Goal: Task Accomplishment & Management: Use online tool/utility

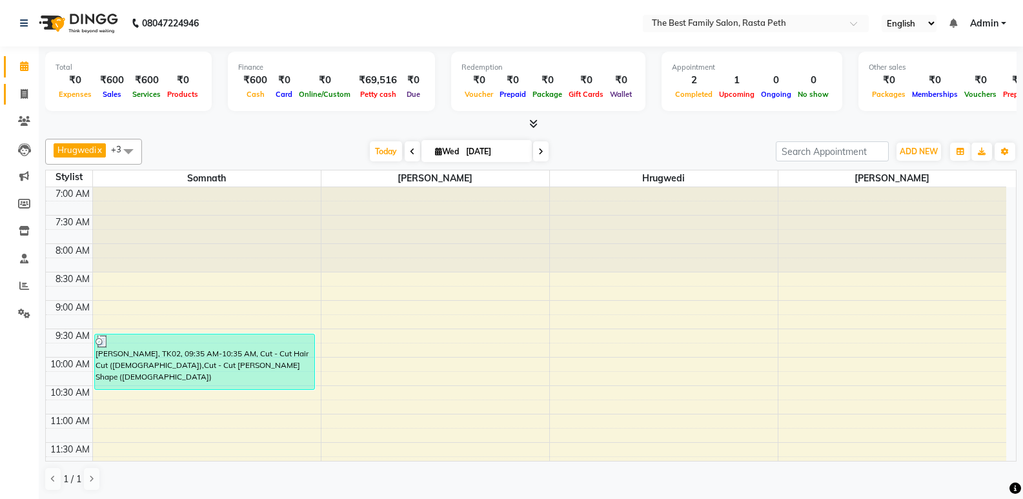
scroll to position [292, 0]
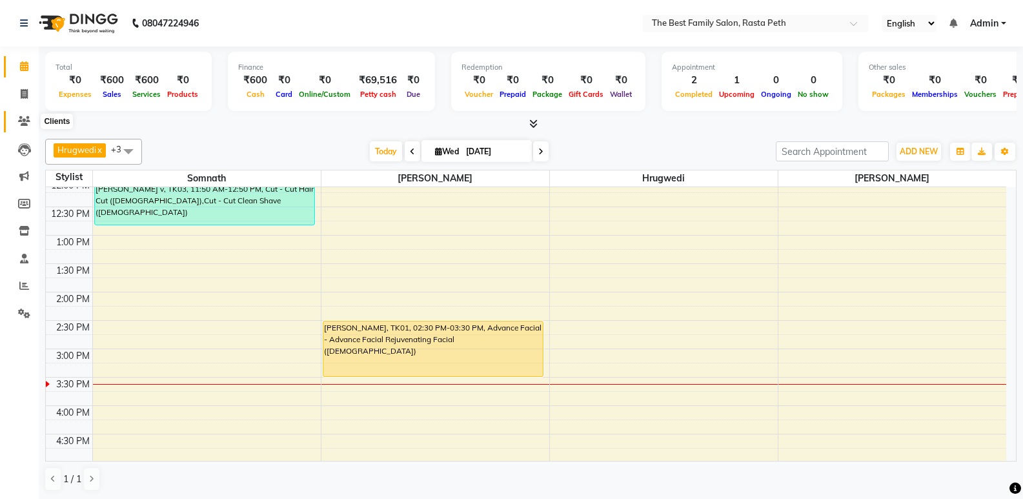
click at [26, 121] on icon at bounding box center [24, 121] width 12 height 10
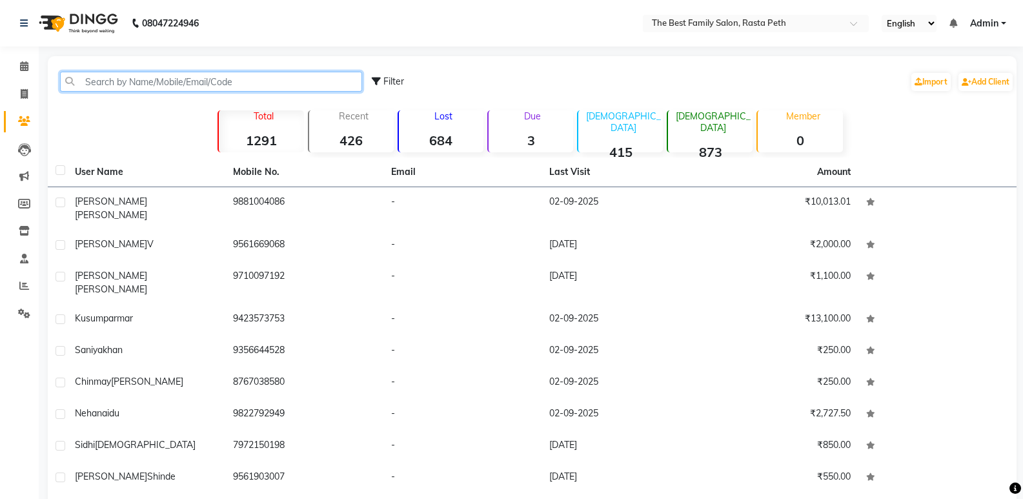
click at [100, 82] on input "text" at bounding box center [211, 82] width 302 height 20
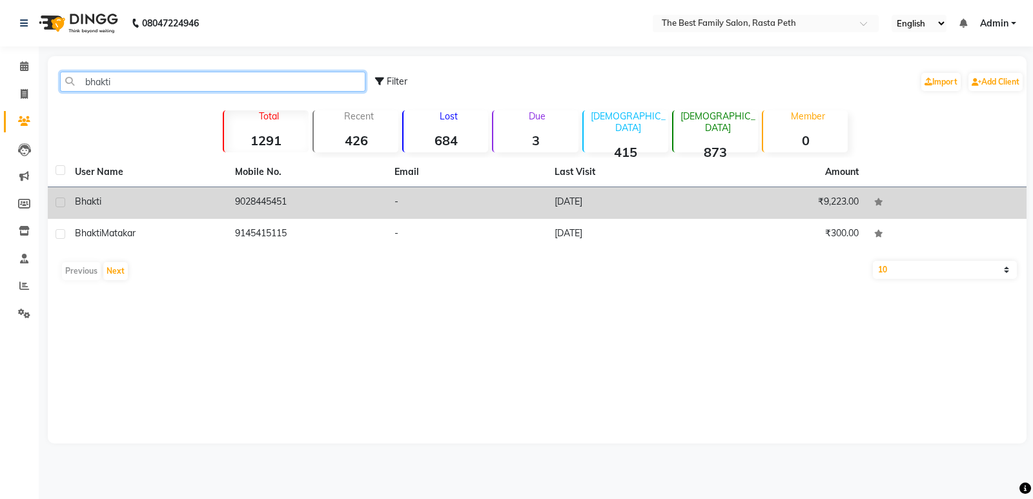
type input "bhakti"
click at [527, 205] on td "-" at bounding box center [467, 203] width 160 height 32
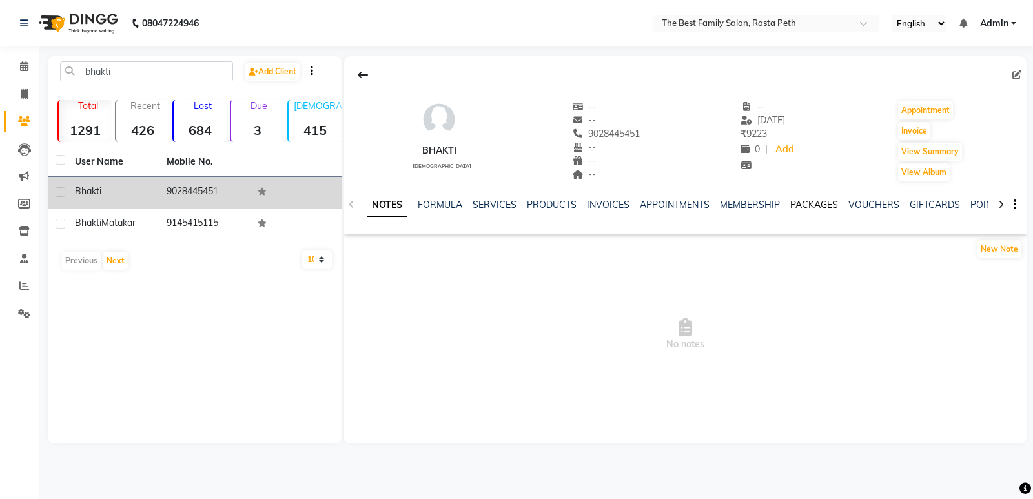
click at [811, 201] on link "PACKAGES" at bounding box center [814, 205] width 48 height 12
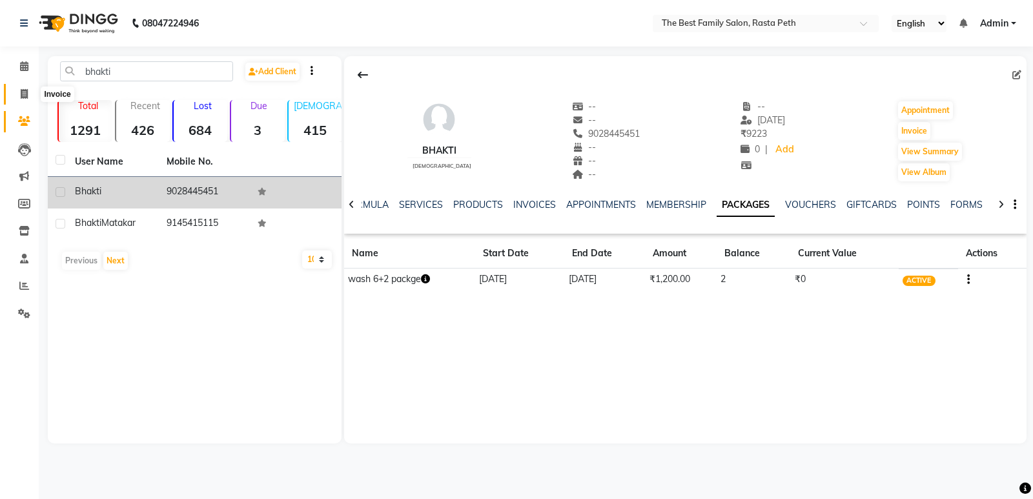
click at [28, 92] on icon at bounding box center [24, 94] width 7 height 10
select select "service"
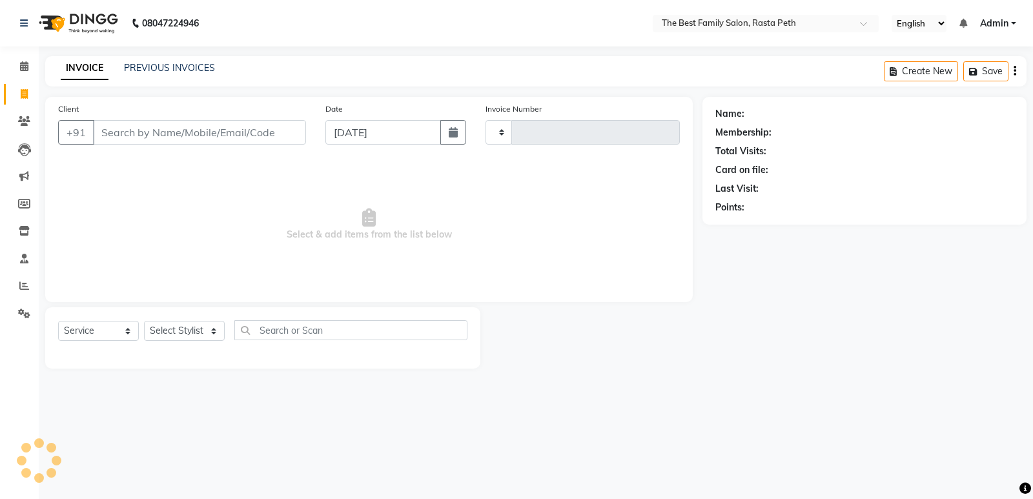
type input "1558"
select select "6744"
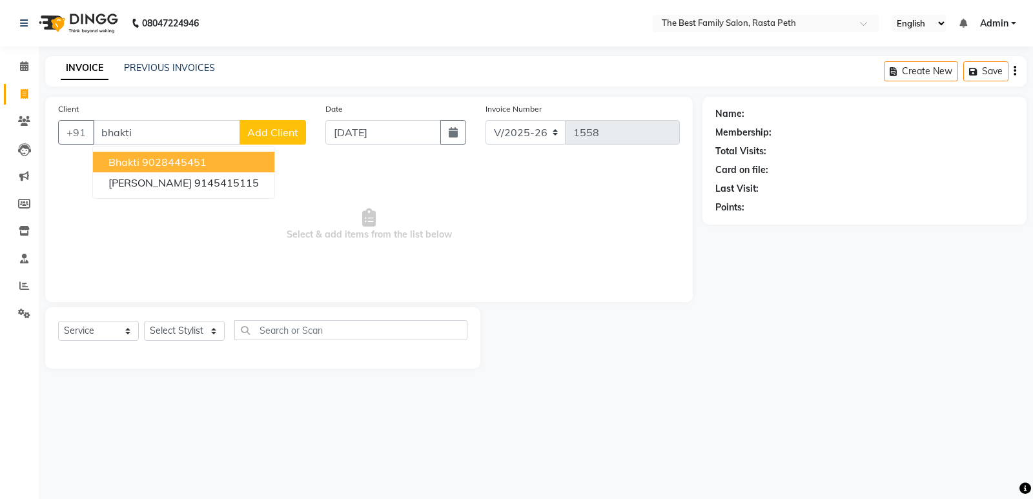
click at [134, 157] on span "bhakti" at bounding box center [123, 162] width 31 height 13
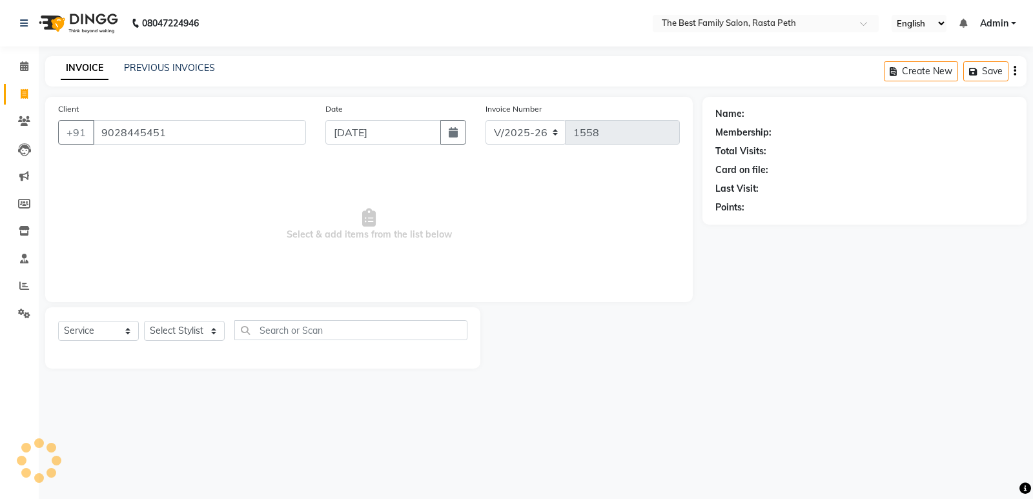
type input "9028445451"
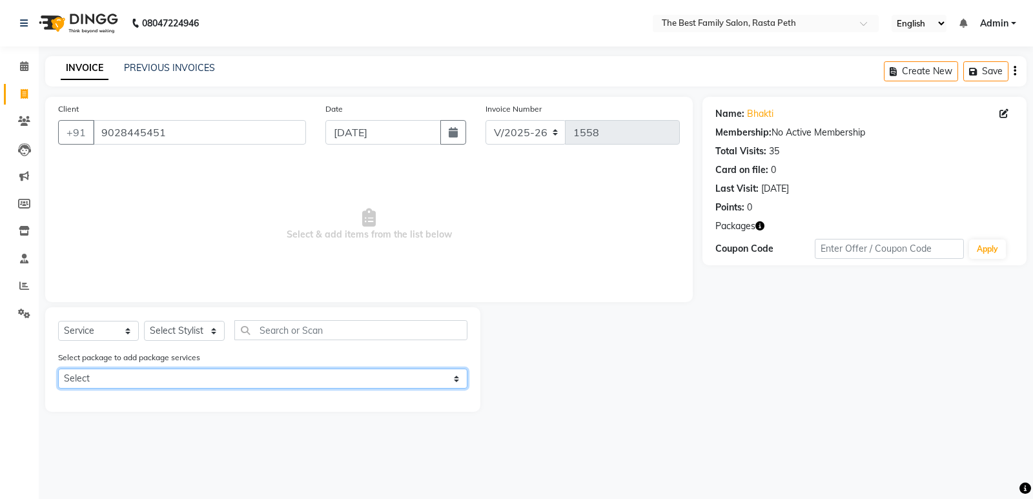
click at [456, 377] on select "Select wash 6+2 packge" at bounding box center [262, 379] width 409 height 20
select select "1: Object"
click at [58, 369] on select "Select wash 6+2 packge" at bounding box center [262, 379] width 409 height 20
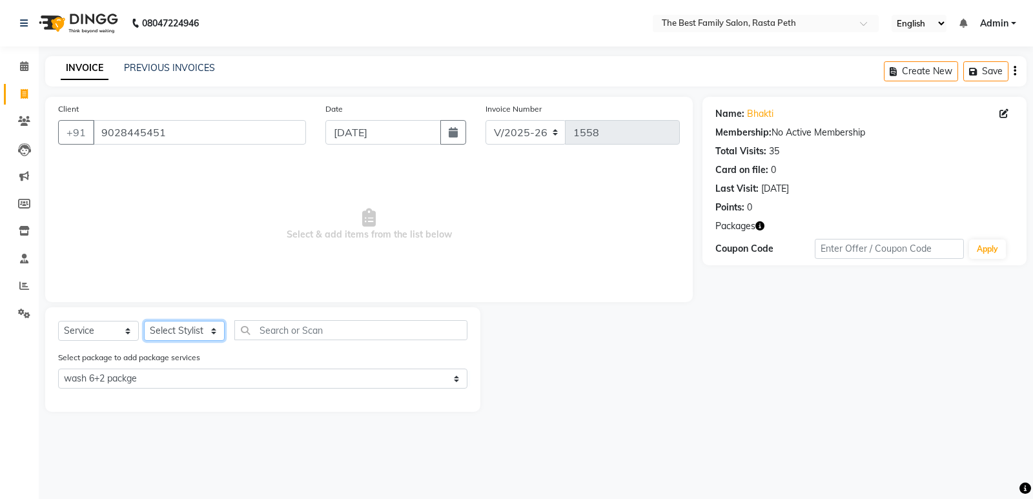
click at [219, 325] on select "Select Stylist Hrugwedi [PERSON_NAME] [PERSON_NAME] Om Other Pooja Somnath [PER…" at bounding box center [184, 331] width 81 height 20
select select "52950"
click at [144, 321] on select "Select Stylist Hrugwedi [PERSON_NAME] [PERSON_NAME] Om Other Pooja Somnath [PER…" at bounding box center [184, 331] width 81 height 20
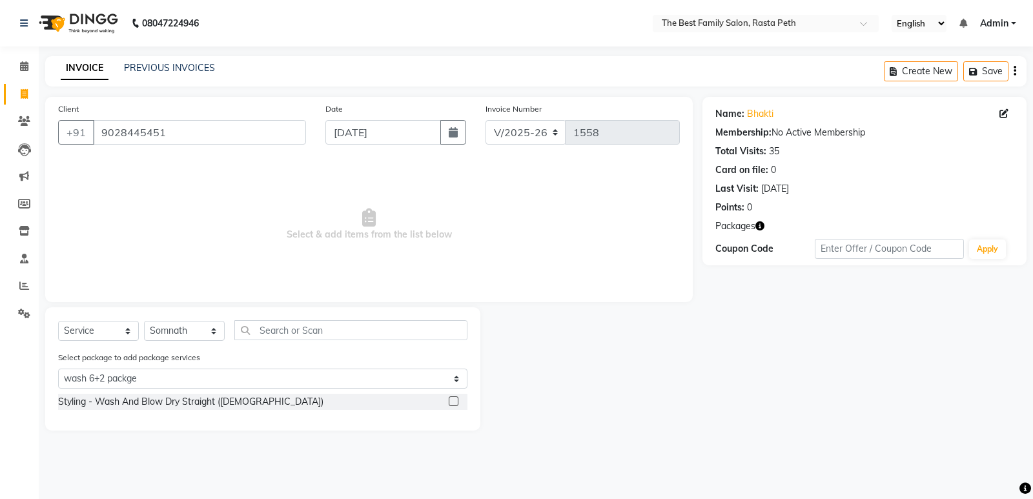
click at [454, 398] on label at bounding box center [454, 401] width 10 height 10
click at [454, 398] on input "checkbox" at bounding box center [453, 402] width 8 height 8
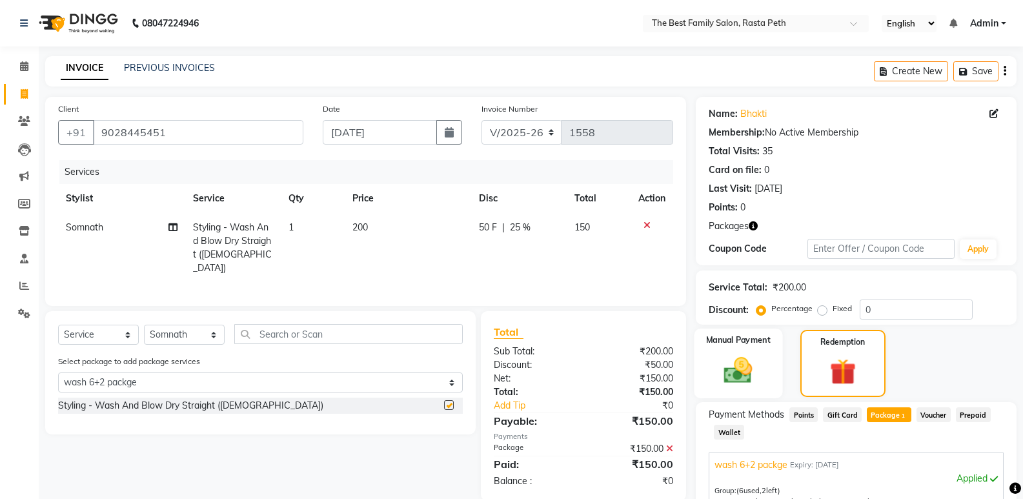
checkbox input "false"
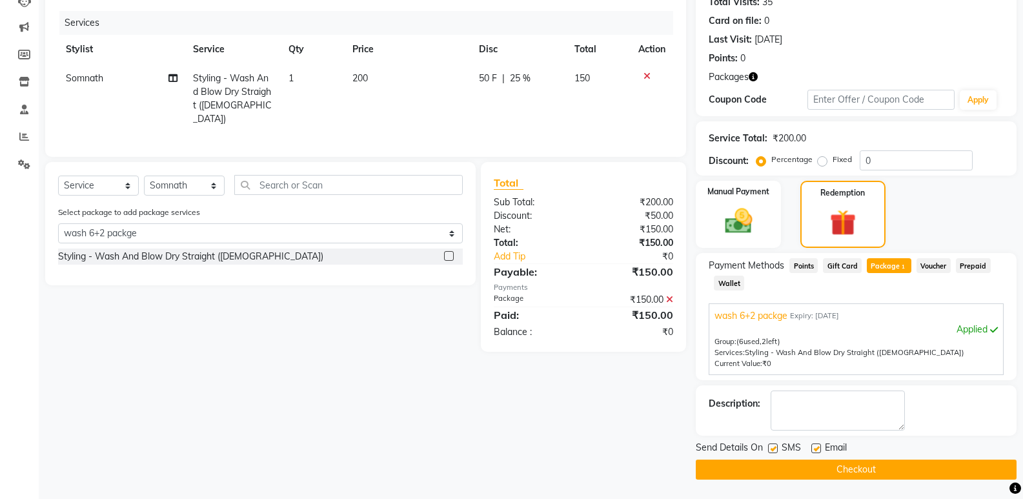
click at [846, 469] on button "Checkout" at bounding box center [856, 470] width 321 height 20
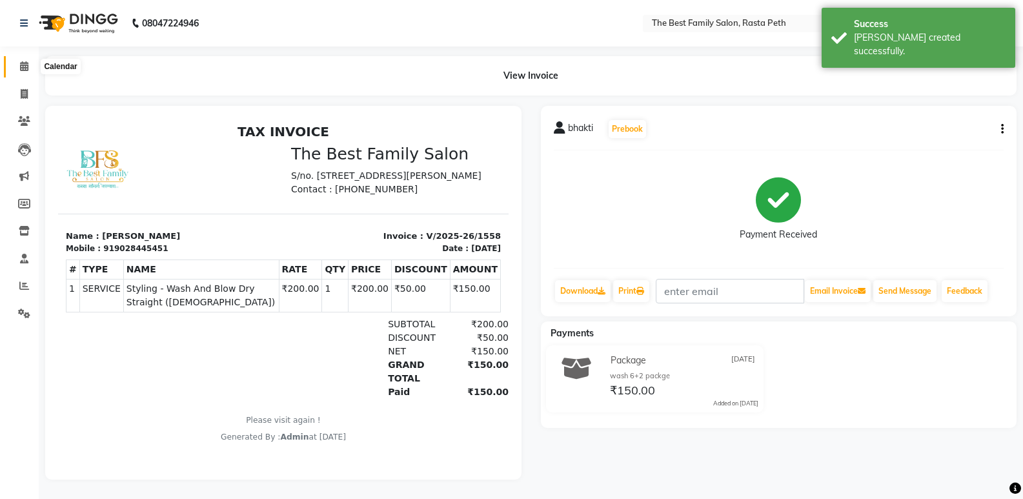
click at [23, 62] on icon at bounding box center [24, 66] width 8 height 10
